Goal: Information Seeking & Learning: Understand process/instructions

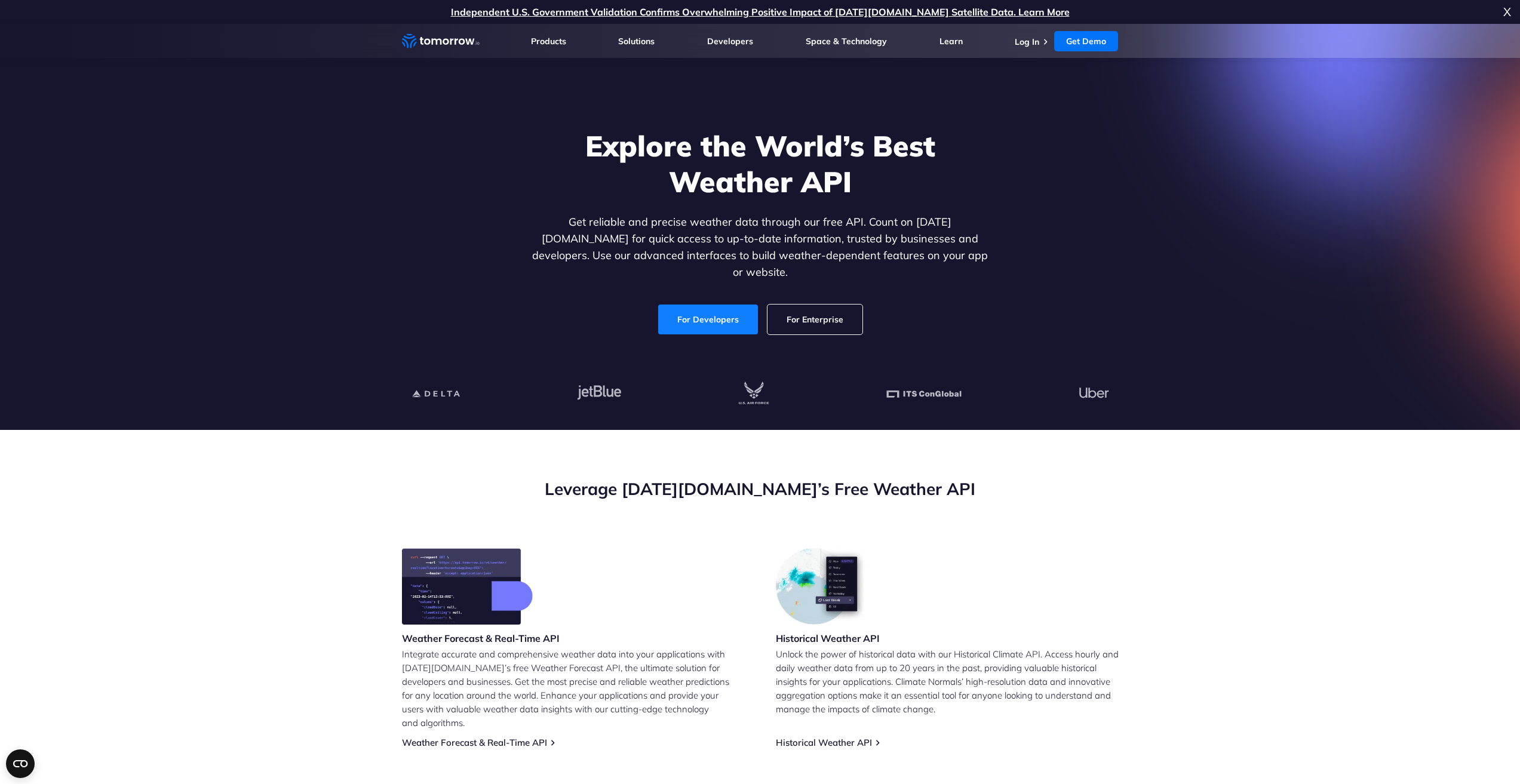
click at [711, 307] on link "For Developers" at bounding box center [707, 319] width 99 height 30
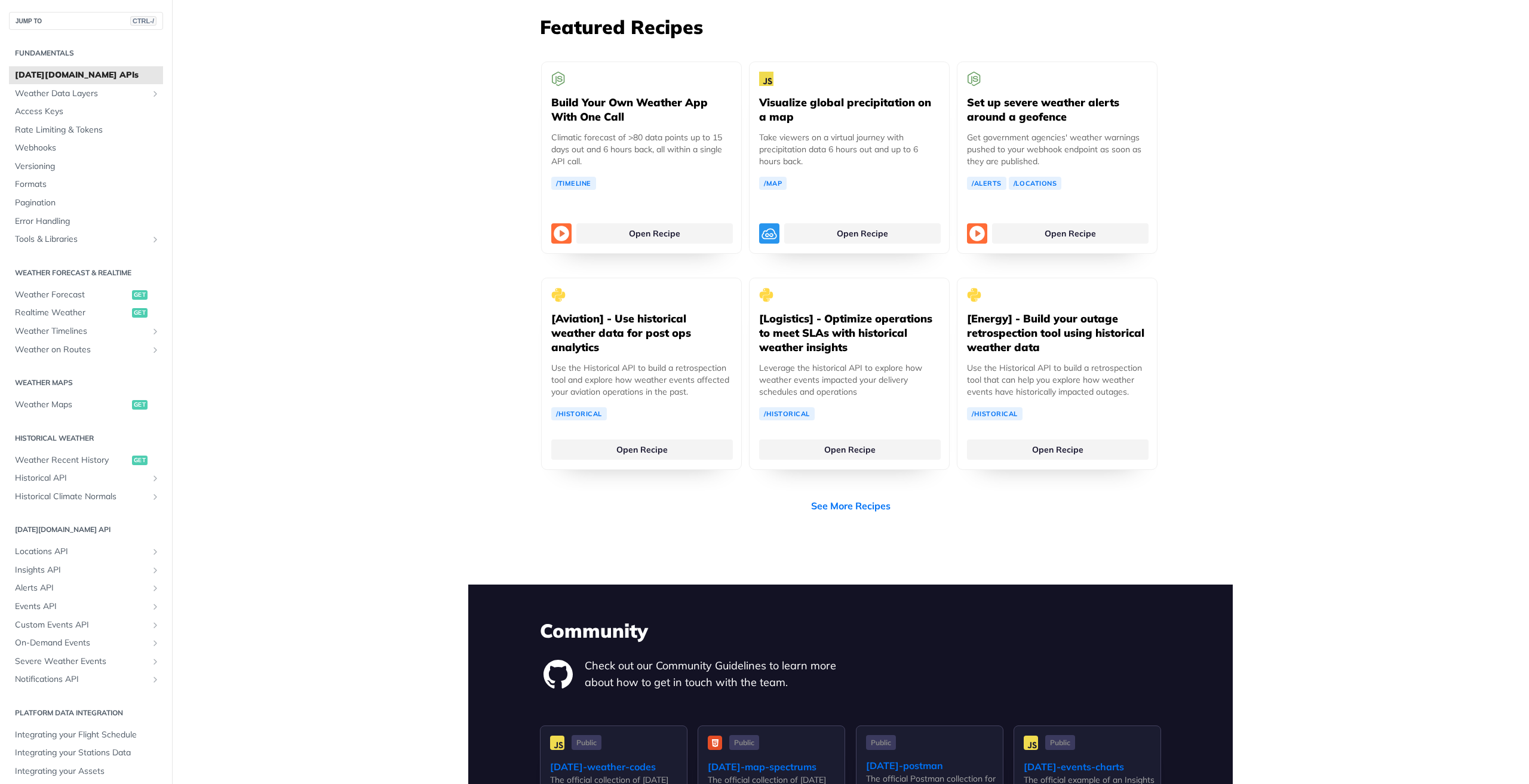
scroll to position [1911, 0]
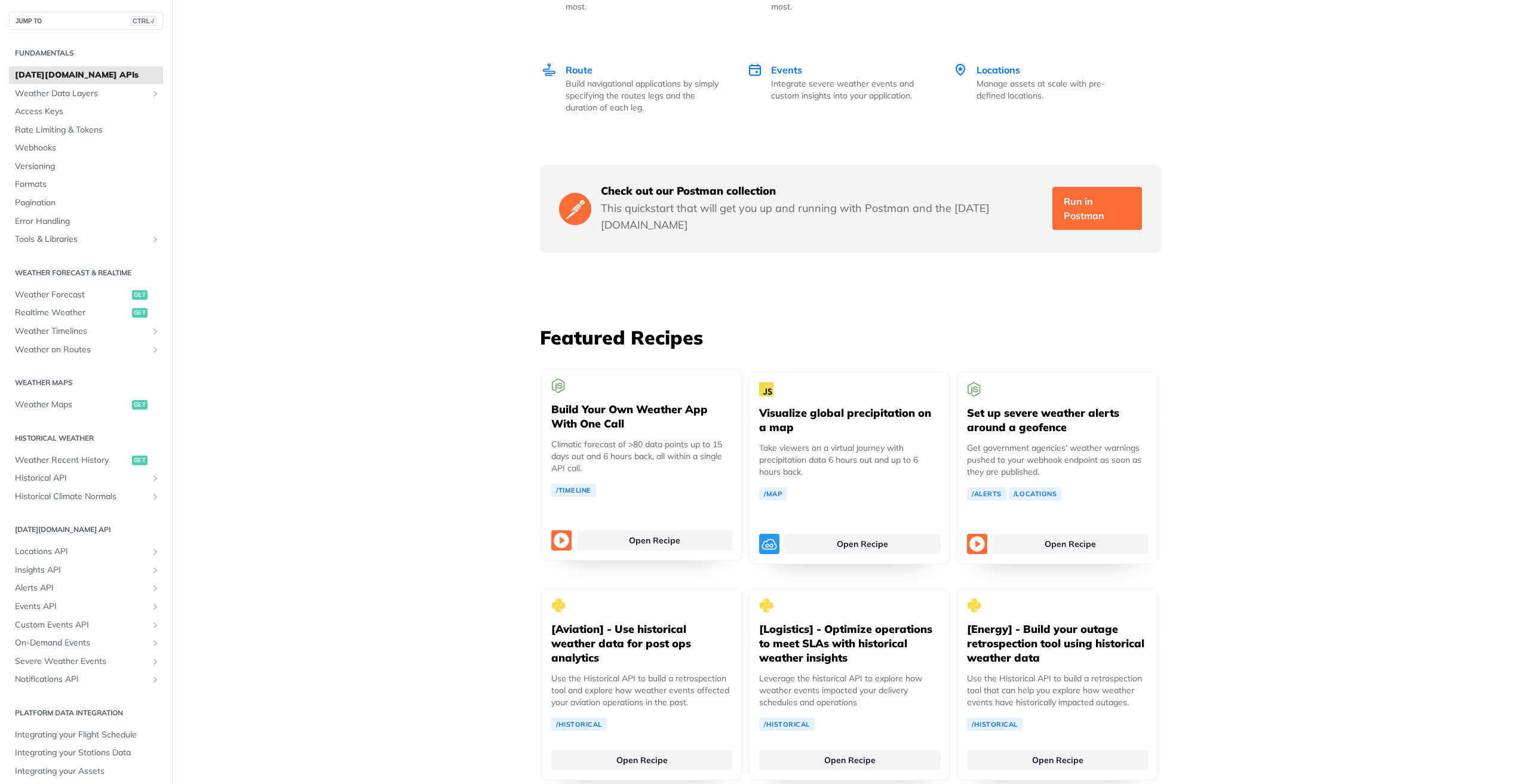
click at [583, 403] on h5 "Build Your Own Weather App With One Call" at bounding box center [641, 417] width 181 height 28
click at [623, 530] on link "Open Recipe" at bounding box center [654, 540] width 156 height 20
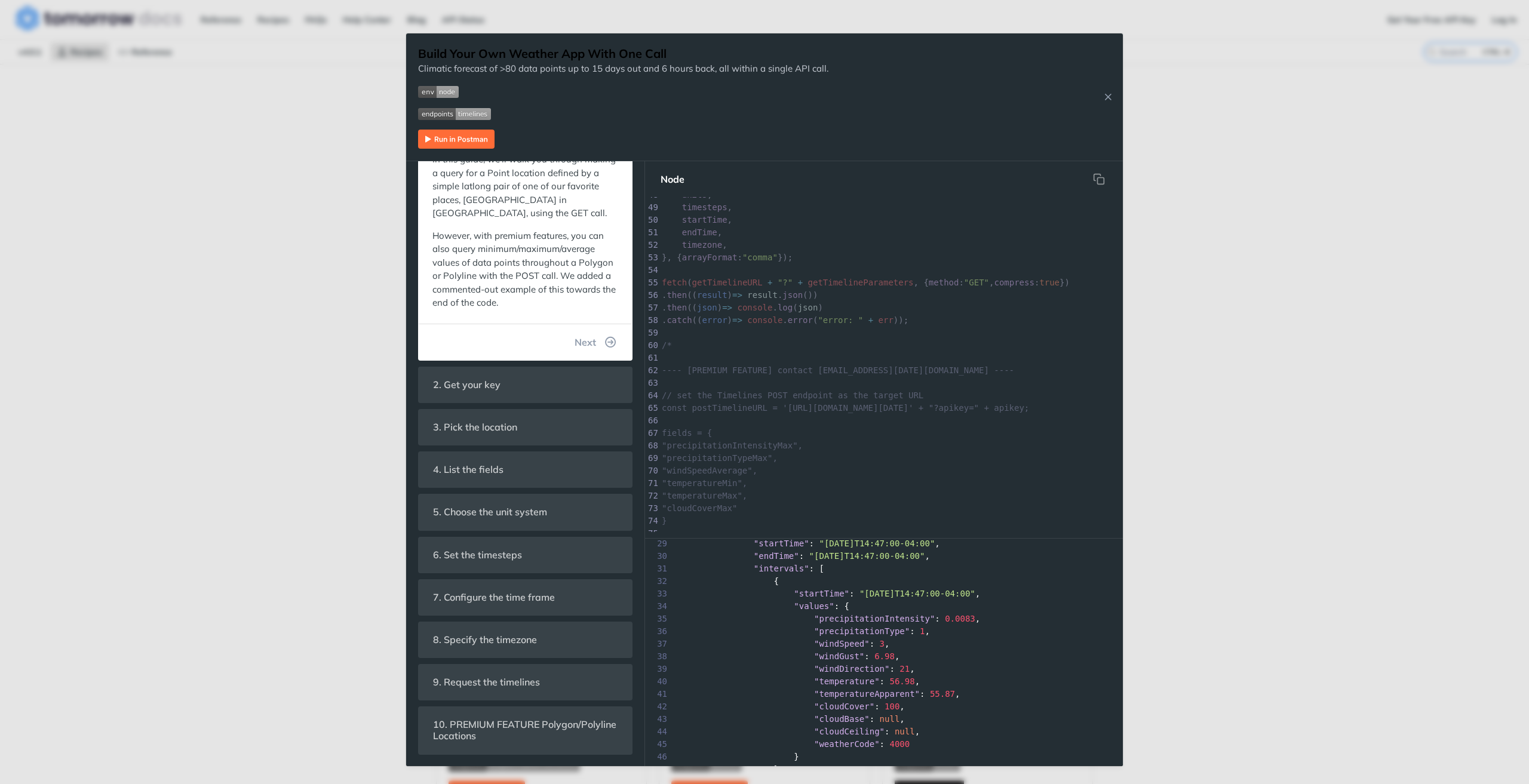
scroll to position [598, 0]
